Goal: Task Accomplishment & Management: Complete application form

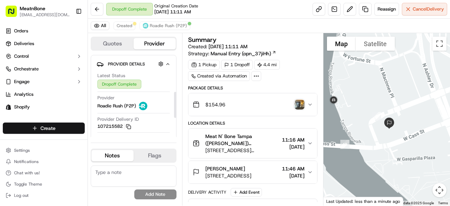
scroll to position [116, 0]
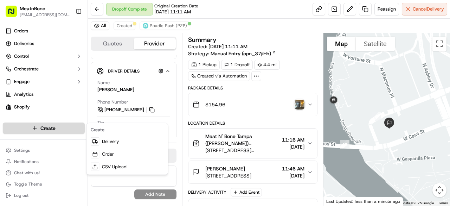
click at [39, 130] on html "MeatnBone [EMAIL_ADDRESS][DOMAIN_NAME] Toggle Sidebar Orders Deliveries Control…" at bounding box center [225, 103] width 450 height 206
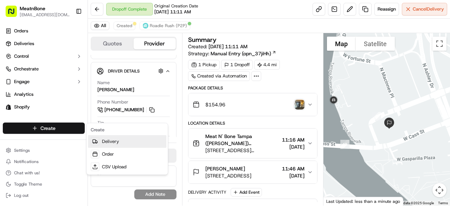
click at [121, 140] on link "Delivery" at bounding box center [127, 141] width 78 height 13
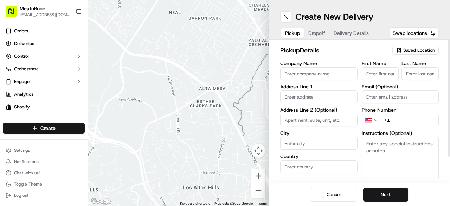
click at [428, 48] on span "Saved Location" at bounding box center [419, 50] width 32 height 6
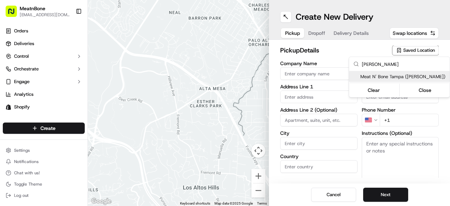
type input "[PERSON_NAME]"
click at [397, 75] on span "Meat N' Bone Tampa ([PERSON_NAME])" at bounding box center [403, 76] width 86 height 6
type input "Meat N' Bone Tampa ([PERSON_NAME])"
type input "[STREET_ADDRESS][PERSON_NAME]"
type input "[GEOGRAPHIC_DATA]"
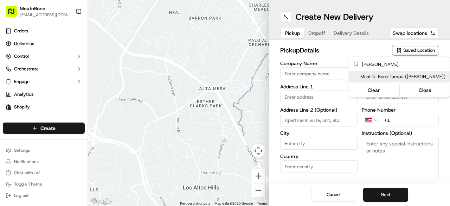
type input "US"
type input "FL"
type input "33609"
type input "[PERSON_NAME]"
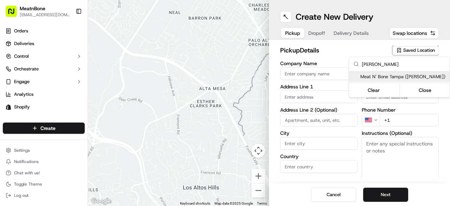
type input "[EMAIL_ADDRESS][DOMAIN_NAME]"
type input "[PHONE_NUMBER]"
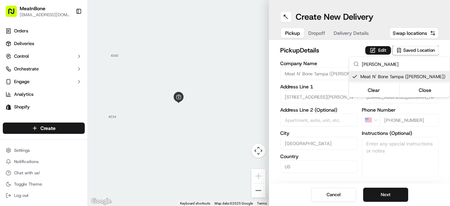
click at [379, 189] on html "MeatnBone [EMAIL_ADDRESS][DOMAIN_NAME] Toggle Sidebar Orders Deliveries Control…" at bounding box center [225, 103] width 450 height 206
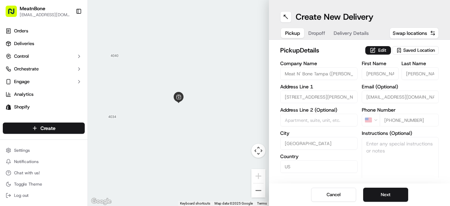
click at [379, 189] on button "Next" at bounding box center [385, 194] width 45 height 14
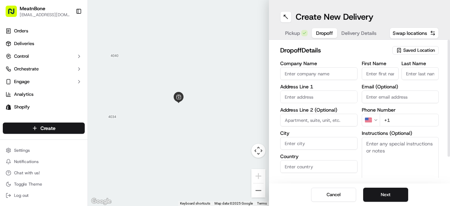
click at [383, 70] on input "First Name" at bounding box center [380, 73] width 37 height 13
type input "[PERSON_NAME]"
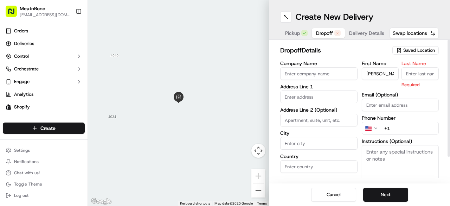
click at [434, 71] on input "Last Name" at bounding box center [419, 73] width 37 height 13
type input "[PERSON_NAME]"
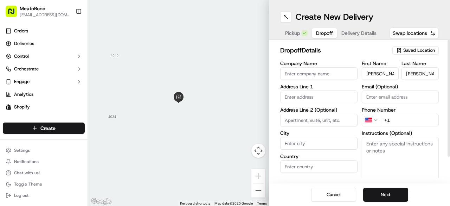
click at [302, 95] on input "text" at bounding box center [318, 96] width 77 height 13
paste input "[STREET_ADDRESS]"
click at [301, 106] on div "[STREET_ADDRESS]" at bounding box center [319, 111] width 74 height 11
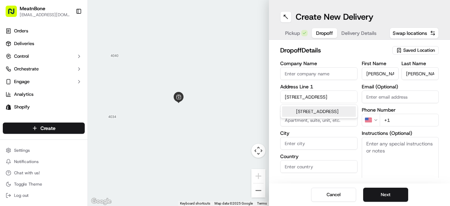
type input "[STREET_ADDRESS]"
type input "Oldsmar"
type input "[GEOGRAPHIC_DATA]"
type input "FL"
type input "34677"
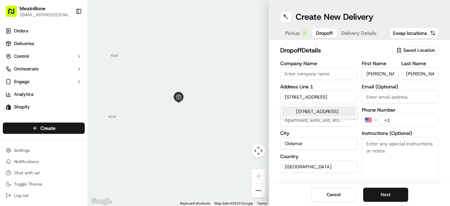
type input "[STREET_ADDRESS]"
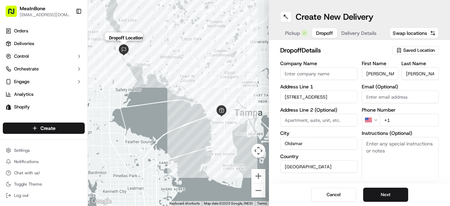
drag, startPoint x: 127, startPoint y: 76, endPoint x: 123, endPoint y: 58, distance: 18.1
click at [123, 58] on div "Dropoff Location" at bounding box center [178, 103] width 181 height 206
click at [405, 117] on input "+1" at bounding box center [408, 119] width 59 height 13
paste input "[PHONE_NUMBER]"
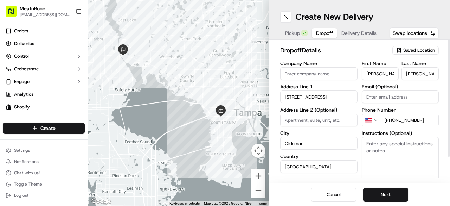
type input "[PHONE_NUMBER]"
click at [391, 188] on button "Next" at bounding box center [385, 194] width 45 height 14
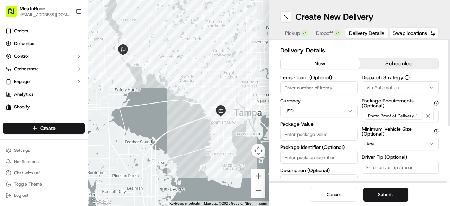
click at [323, 80] on div "Items Count (Optional)" at bounding box center [318, 84] width 77 height 19
click at [326, 89] on input "Items Count (Optional)" at bounding box center [318, 87] width 77 height 13
type input "3"
click at [317, 137] on input "Package Value" at bounding box center [318, 134] width 77 height 13
type input "73.97"
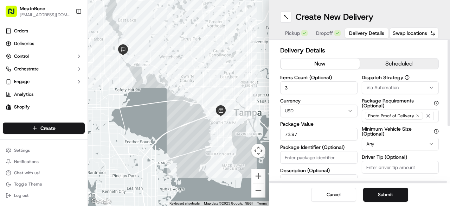
click at [356, 142] on div "Items Count (Optional) 3 Currency USD Package Value 73.97 Package Identifier (O…" at bounding box center [318, 144] width 77 height 138
click at [397, 189] on button "Submit" at bounding box center [385, 194] width 45 height 14
